Goal: Task Accomplishment & Management: Use online tool/utility

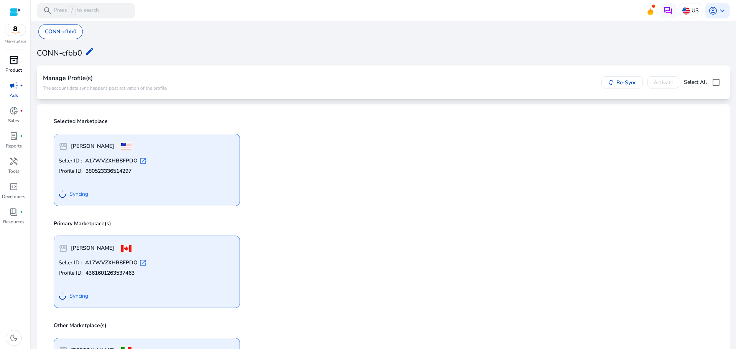
click at [20, 58] on div "inventory_2" at bounding box center [13, 60] width 21 height 12
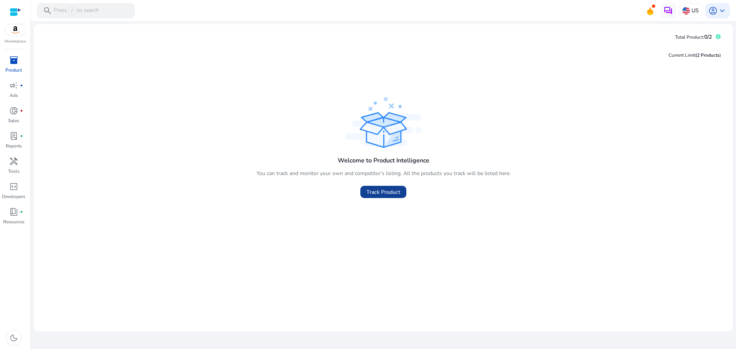
click at [382, 192] on span "Track Product" at bounding box center [384, 192] width 34 height 8
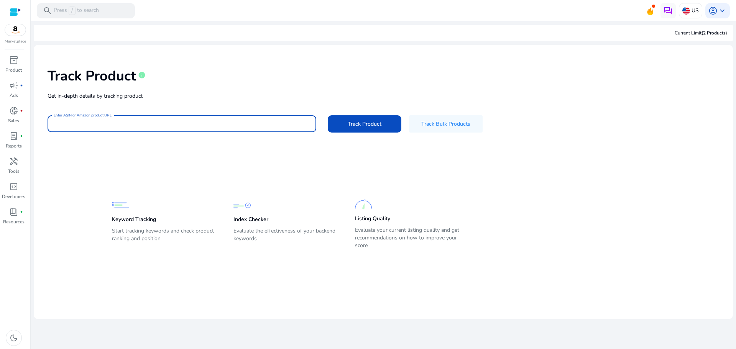
click at [206, 126] on input "Enter ASIN or Amazon product URL" at bounding box center [182, 124] width 257 height 8
paste input "**********"
type input "**********"
click at [359, 120] on span "Track Product" at bounding box center [365, 124] width 34 height 8
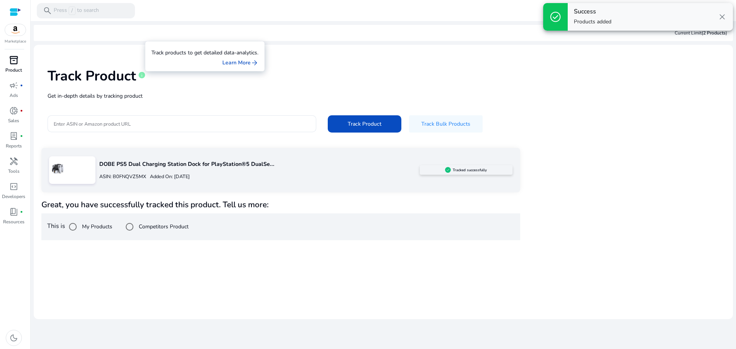
click at [17, 63] on span "inventory_2" at bounding box center [13, 60] width 9 height 9
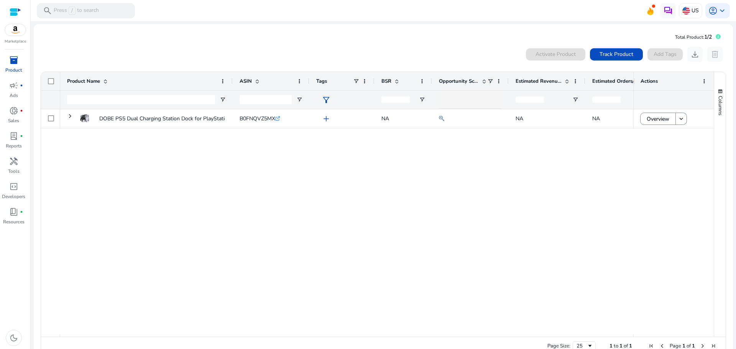
click at [270, 170] on div "DOBE PS5 Dual Charging Station Dock for PlayStation®5 DualSense™... B0FNQVZ5MX …" at bounding box center [346, 221] width 573 height 225
click at [13, 85] on span "campaign" at bounding box center [13, 85] width 9 height 9
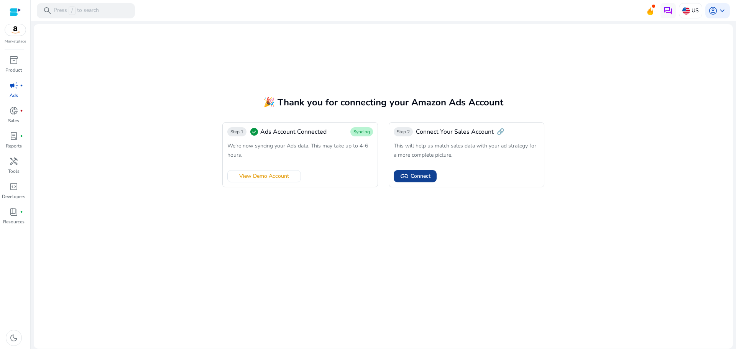
click at [416, 178] on span "Connect" at bounding box center [421, 176] width 20 height 8
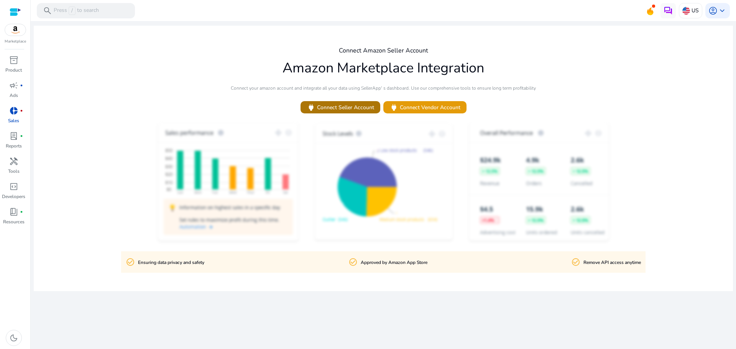
click at [357, 110] on span "power Connect Seller Account" at bounding box center [341, 107] width 68 height 9
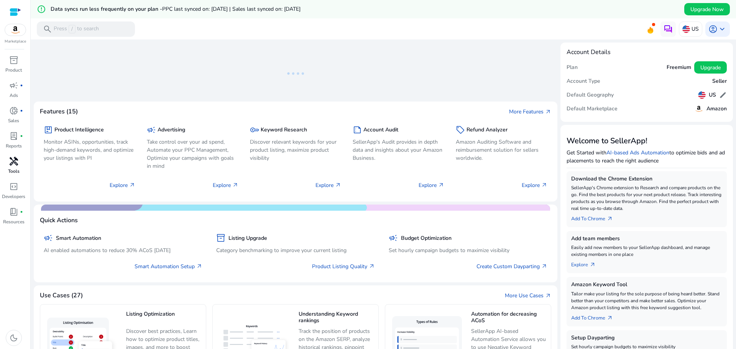
click at [12, 168] on p "Tools" at bounding box center [14, 171] width 12 height 7
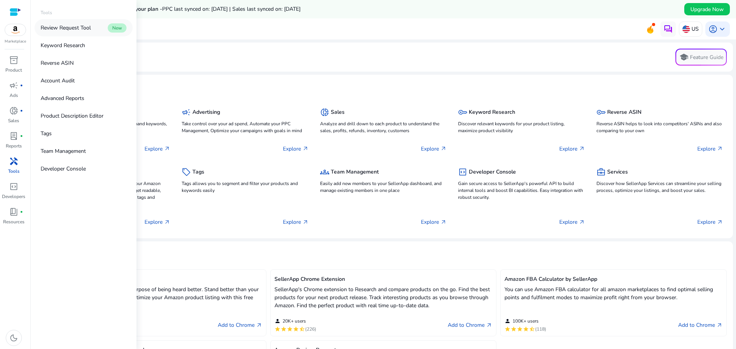
click at [71, 29] on p "Review Request Tool" at bounding box center [66, 28] width 50 height 8
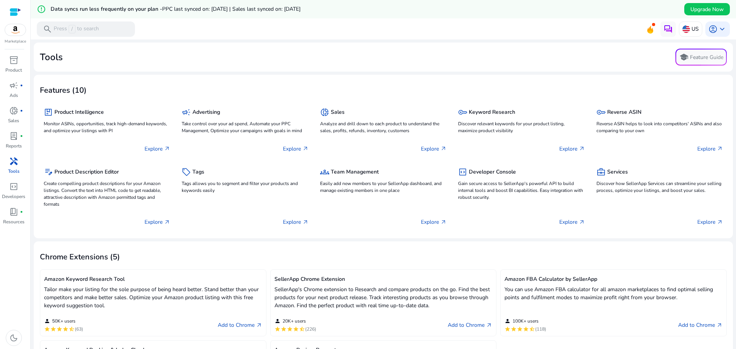
click at [12, 167] on div "handyman" at bounding box center [13, 161] width 21 height 12
click at [15, 139] on span "lab_profile" at bounding box center [13, 136] width 9 height 9
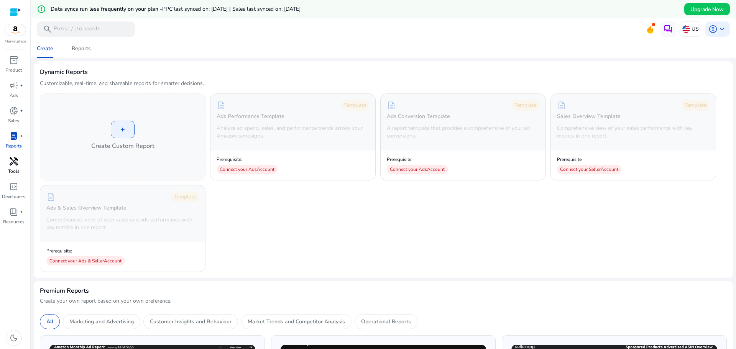
click at [13, 164] on span "handyman" at bounding box center [13, 161] width 9 height 9
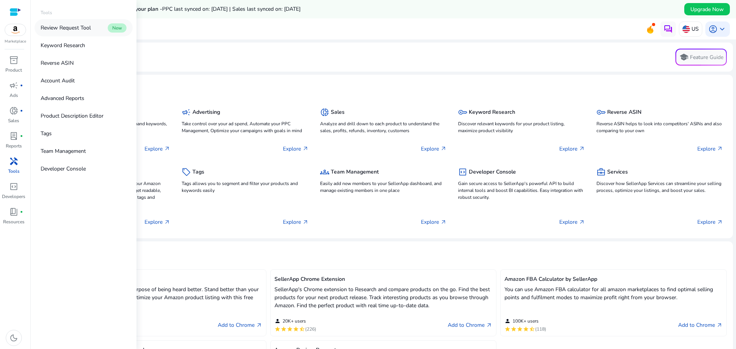
click at [70, 31] on p "Review Request Tool" at bounding box center [66, 28] width 50 height 8
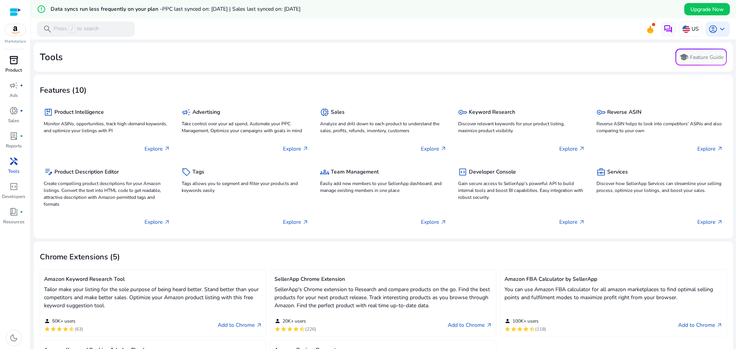
click at [15, 62] on span "inventory_2" at bounding box center [13, 60] width 9 height 9
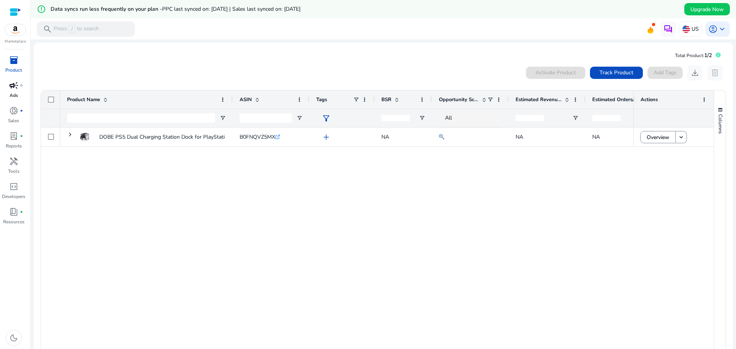
click at [7, 82] on div "campaign fiber_manual_record" at bounding box center [13, 85] width 21 height 12
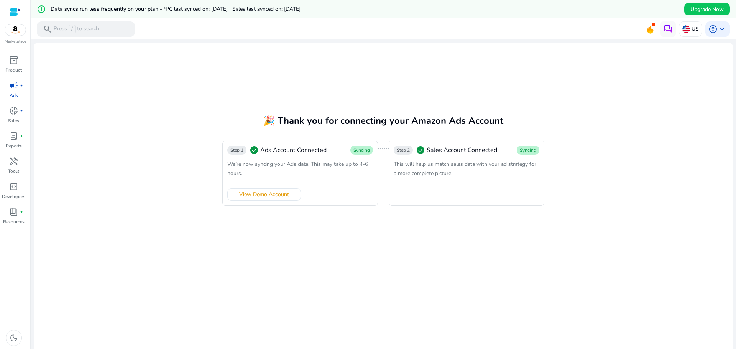
click at [399, 110] on mat-card "🎉 Thank you for connecting your Amazon Ads Account Step 1 check_circle Ads Acco…" at bounding box center [384, 205] width 700 height 325
click at [15, 115] on span "donut_small" at bounding box center [13, 110] width 9 height 9
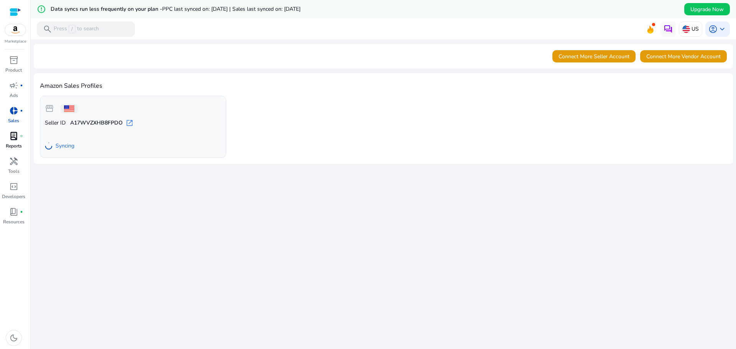
click at [14, 141] on span "lab_profile" at bounding box center [13, 136] width 9 height 9
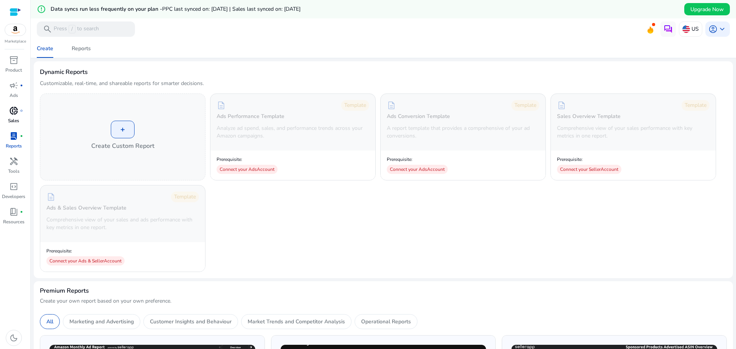
click at [25, 118] on link "donut_small fiber_manual_record Sales" at bounding box center [13, 117] width 27 height 25
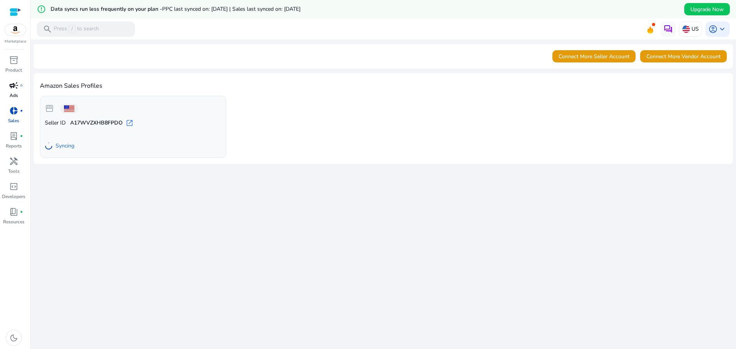
click at [10, 89] on span "campaign" at bounding box center [13, 85] width 9 height 9
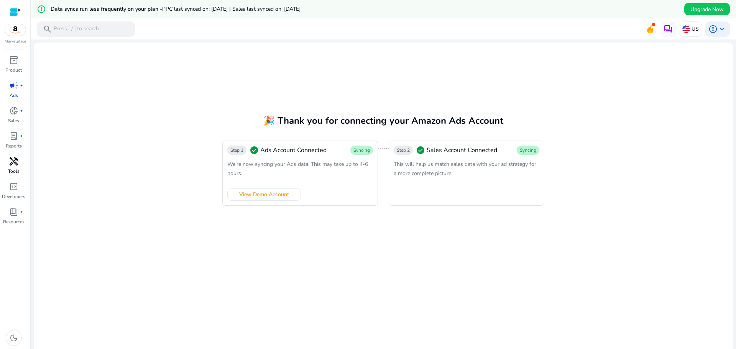
click at [17, 162] on span "handyman" at bounding box center [13, 161] width 9 height 9
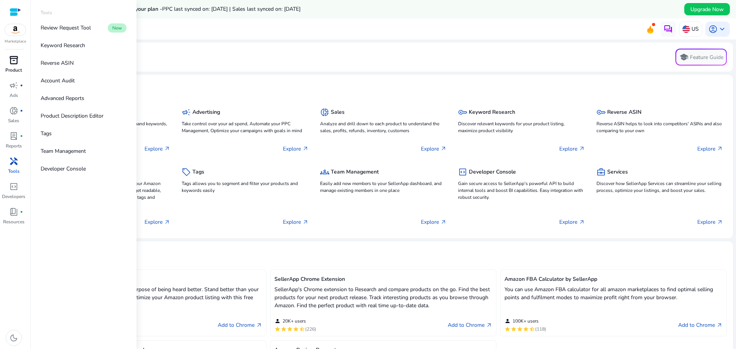
click at [15, 63] on span "inventory_2" at bounding box center [13, 60] width 9 height 9
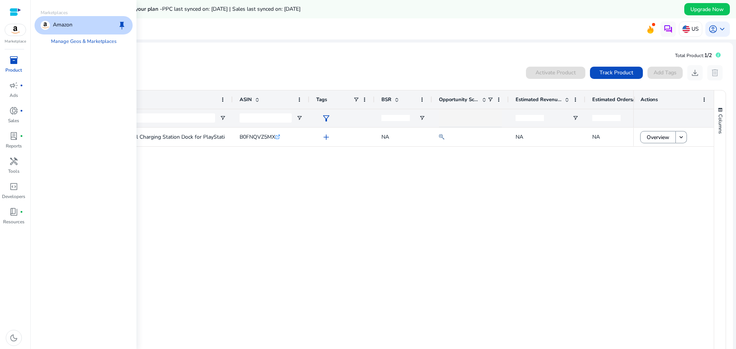
click at [15, 33] on img at bounding box center [15, 30] width 21 height 12
click at [58, 32] on div "Amazon keep" at bounding box center [84, 25] width 98 height 18
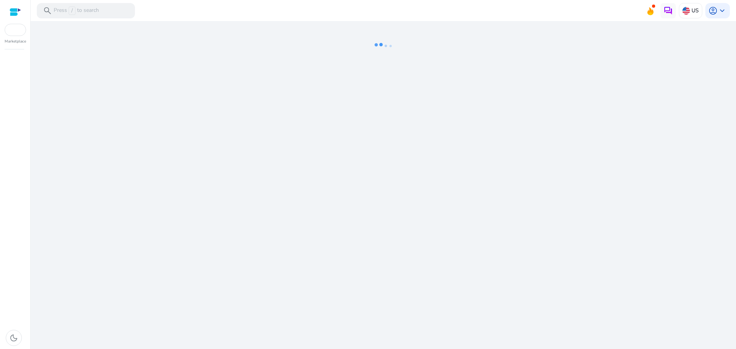
click at [367, 127] on div "We are getting things ready for you..." at bounding box center [384, 185] width 700 height 328
